Goal: Communication & Community: Connect with others

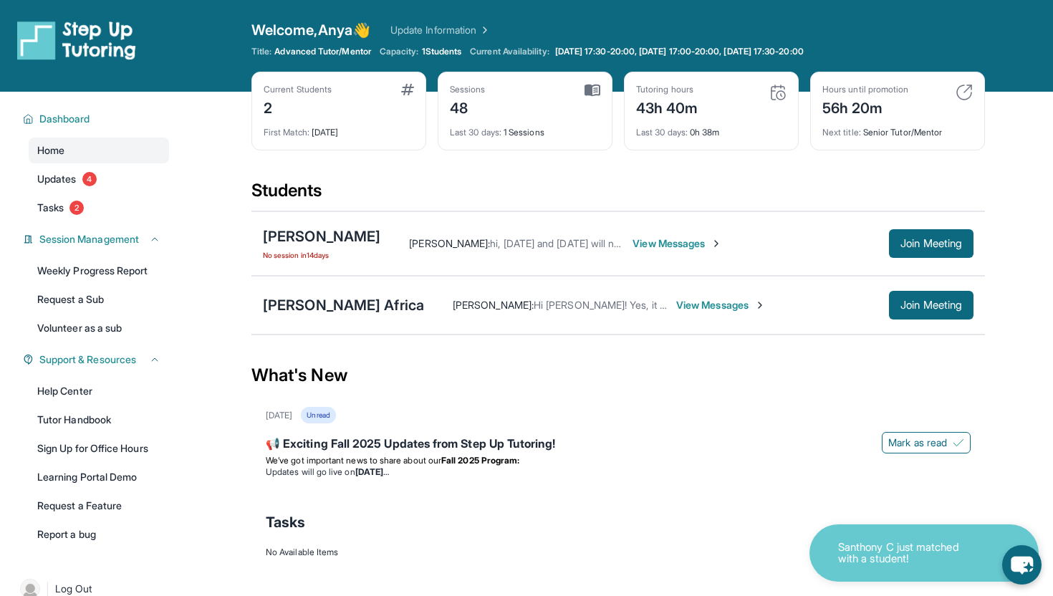
scroll to position [16, 0]
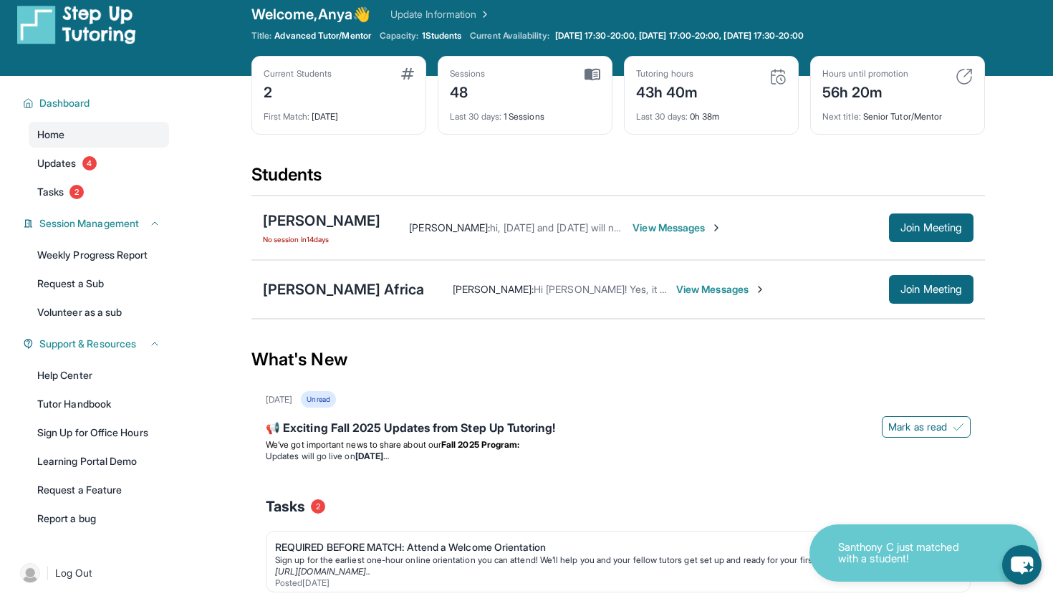
click at [673, 229] on span "View Messages" at bounding box center [677, 228] width 90 height 14
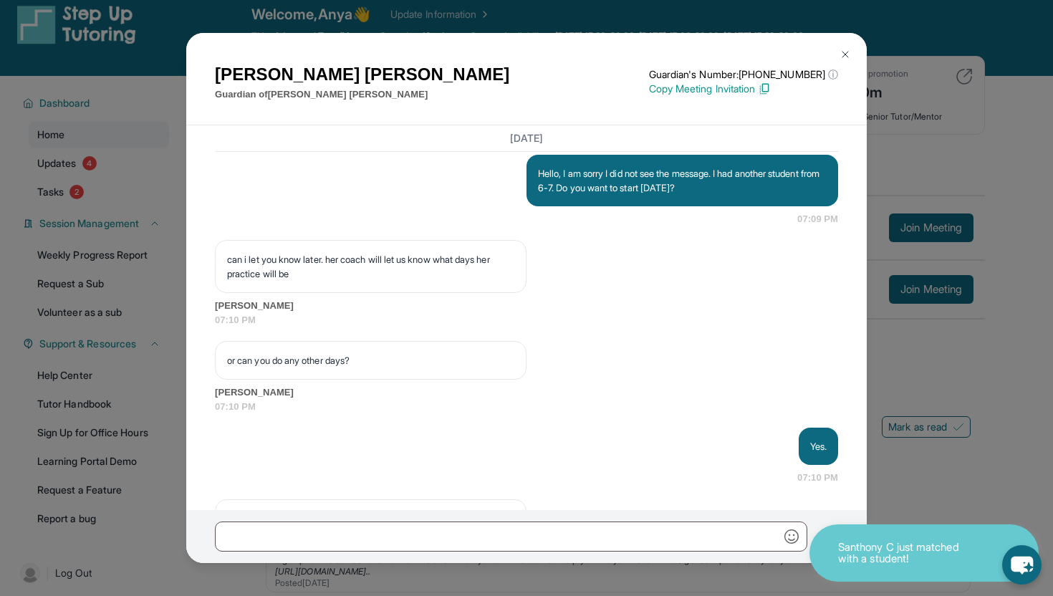
scroll to position [3027, 0]
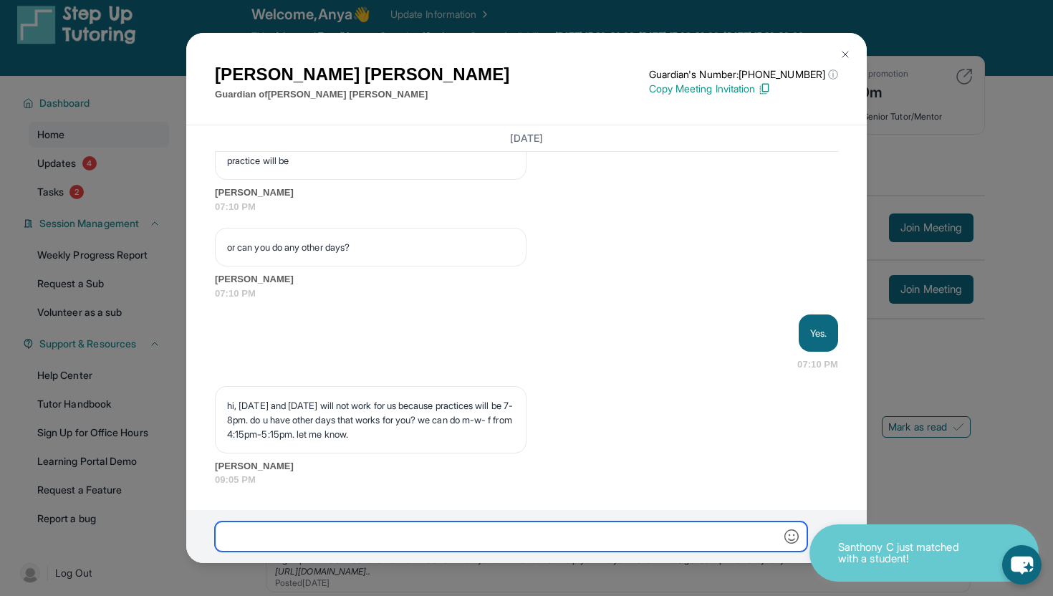
click at [466, 532] on input "text" at bounding box center [511, 536] width 592 height 30
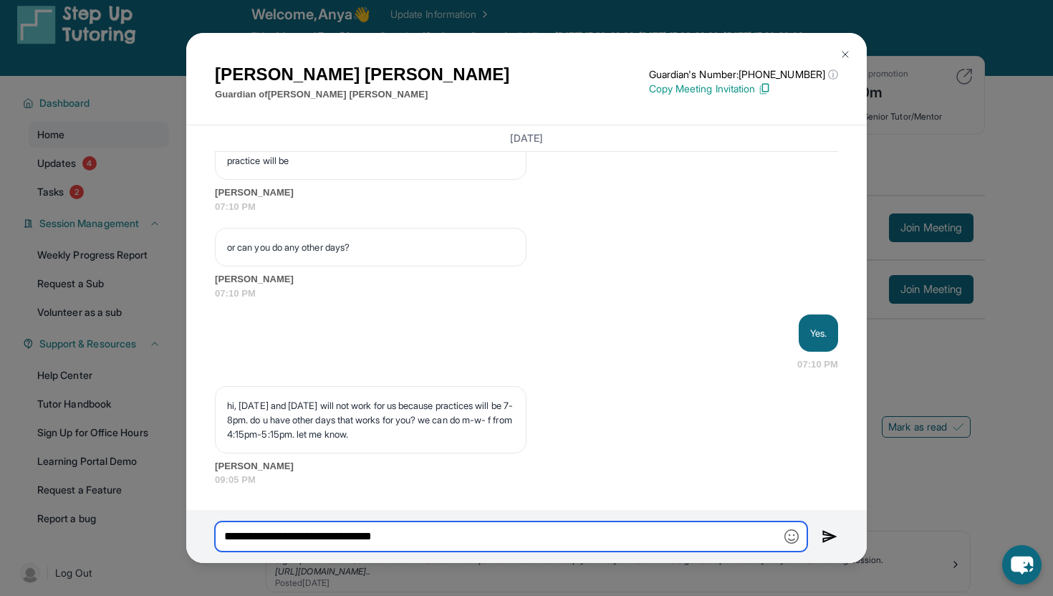
type input "**********"
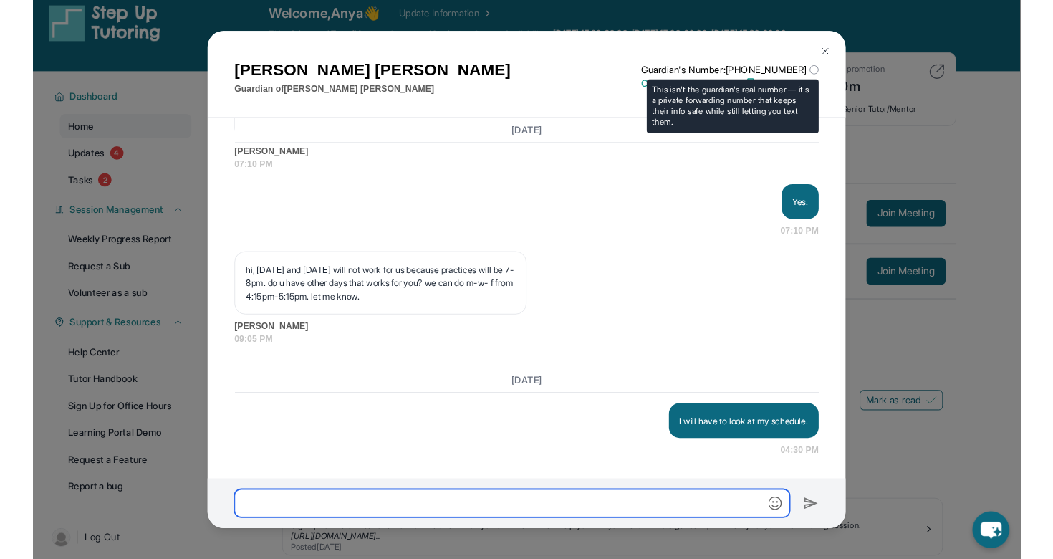
scroll to position [3145, 0]
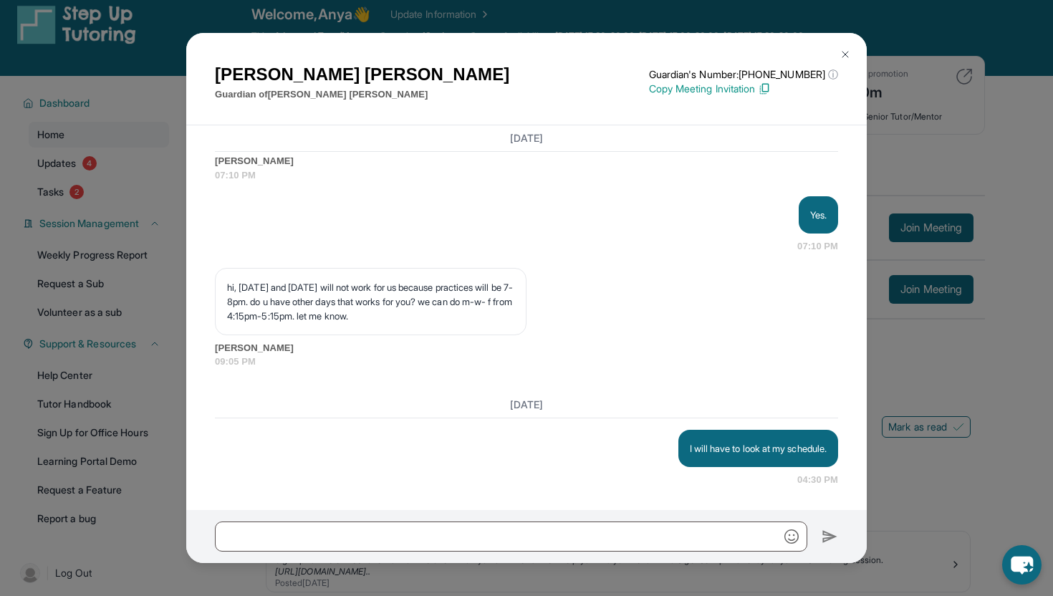
click at [841, 54] on img at bounding box center [845, 54] width 11 height 11
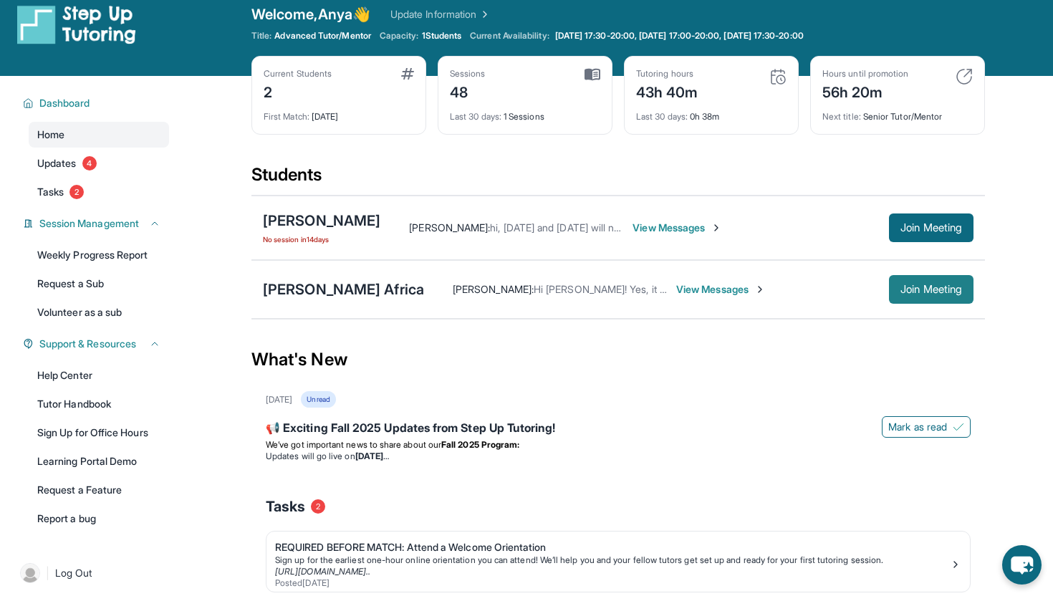
click at [944, 280] on button "Join Meeting" at bounding box center [931, 289] width 85 height 29
